Goal: Task Accomplishment & Management: Use online tool/utility

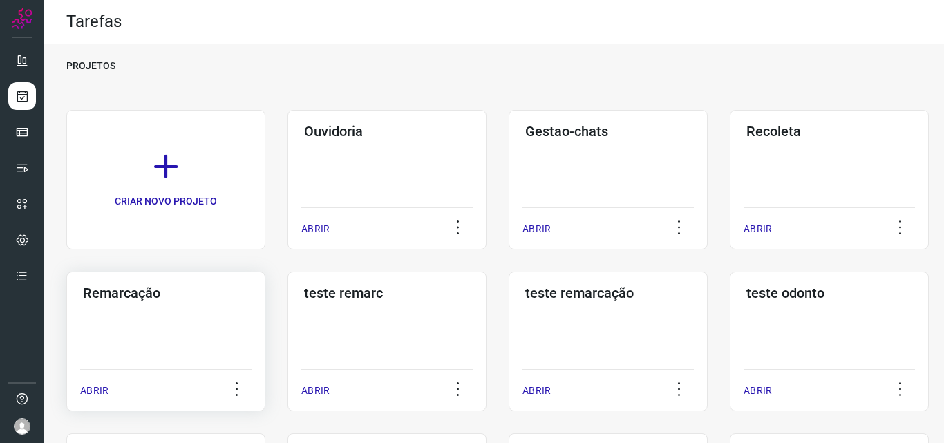
click at [288, 344] on div "Remarcação ABRIR" at bounding box center [387, 342] width 199 height 140
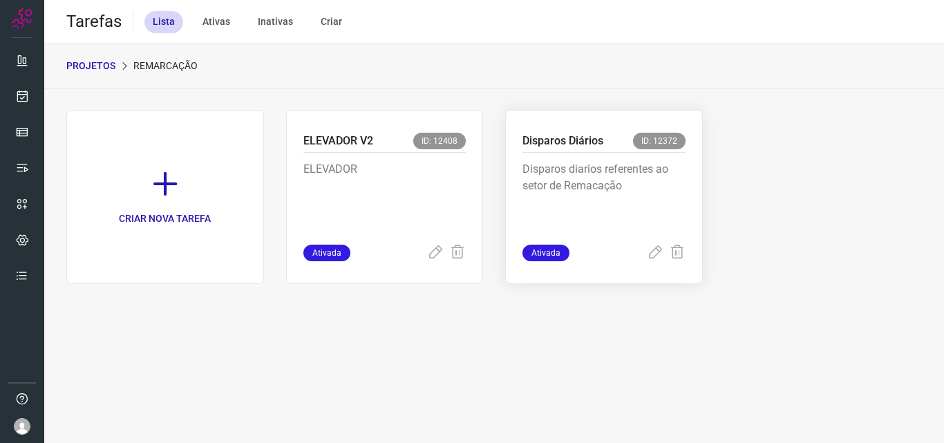
click at [639, 190] on p "Disparos diarios referentes ao setor de Remacação" at bounding box center [604, 195] width 163 height 69
click at [691, 144] on div "Disparos Diários ID: 12372 Disparos diarios referentes ao setor de Remacação At…" at bounding box center [604, 197] width 198 height 174
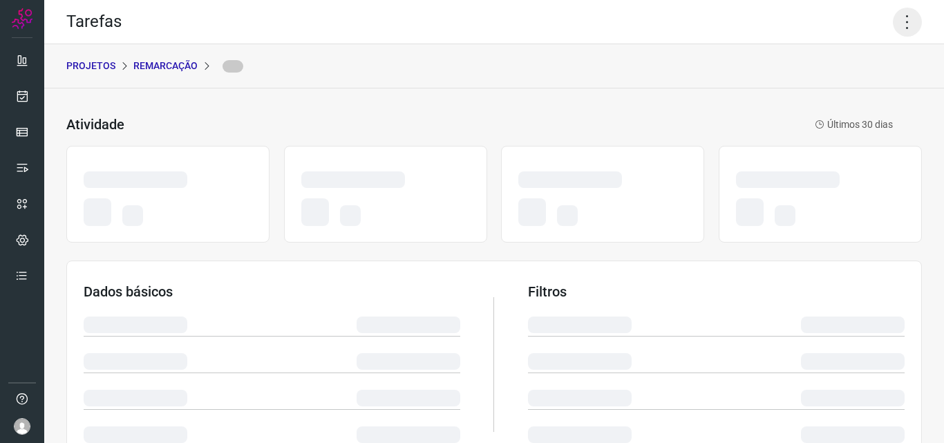
click at [902, 17] on icon at bounding box center [907, 22] width 29 height 29
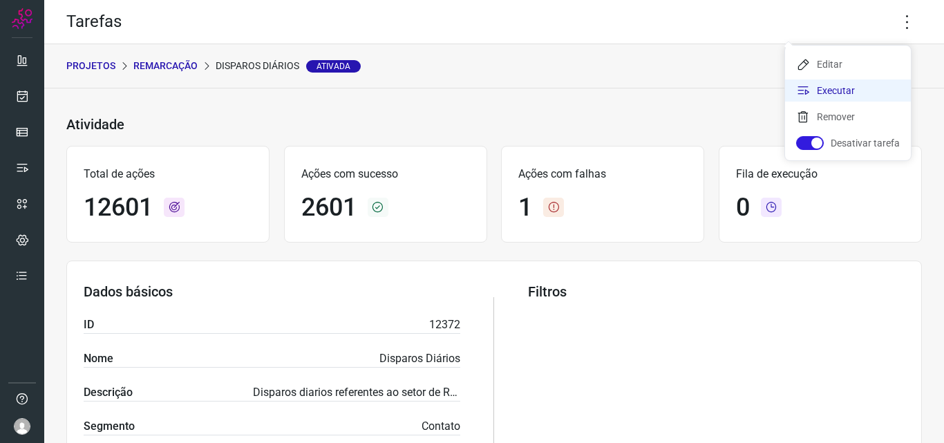
click at [862, 88] on li "Executar" at bounding box center [848, 90] width 126 height 22
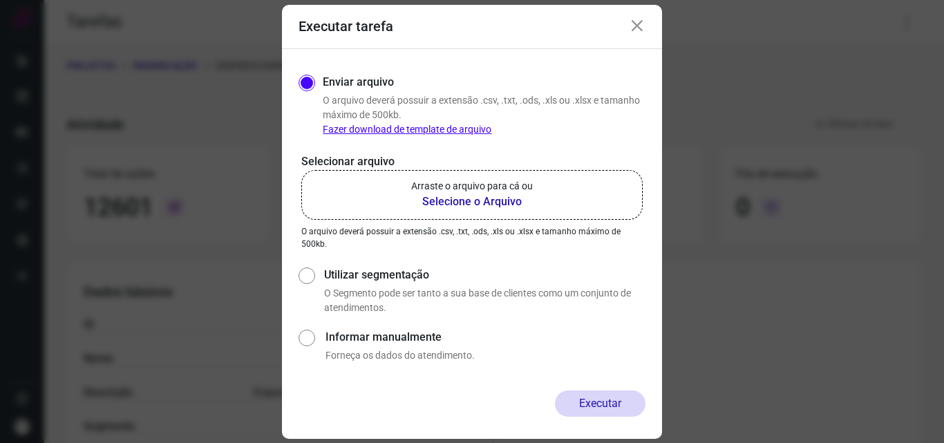
click at [486, 185] on p "Arraste o arquivo para cá ou" at bounding box center [472, 186] width 122 height 15
click at [0, 0] on input "Arraste o arquivo para cá ou Selecione o Arquivo" at bounding box center [0, 0] width 0 height 0
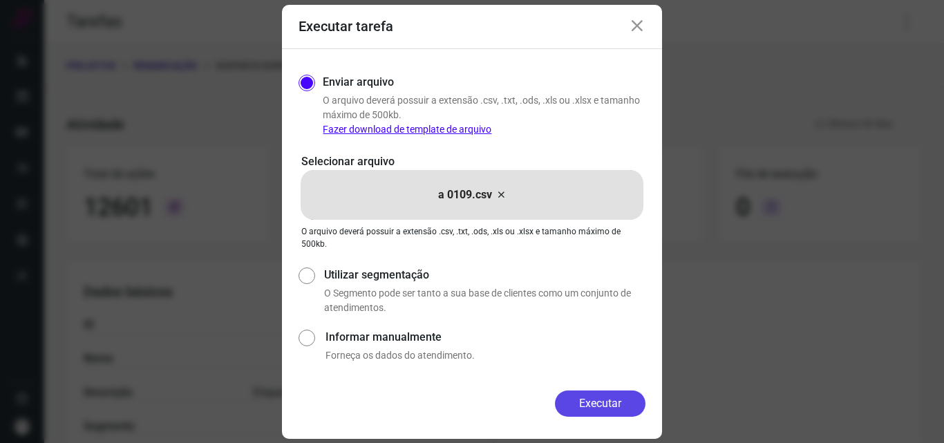
click at [615, 402] on button "Executar" at bounding box center [600, 404] width 91 height 26
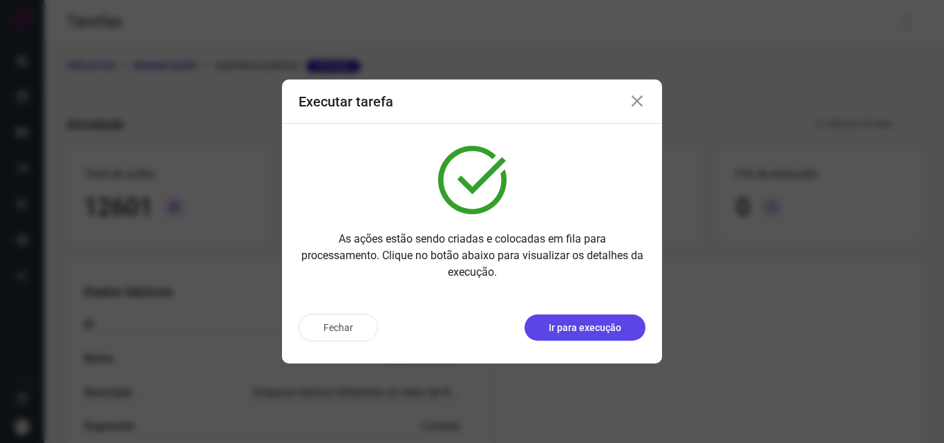
click at [610, 329] on p "Ir para execução" at bounding box center [585, 328] width 73 height 15
